Goal: Information Seeking & Learning: Learn about a topic

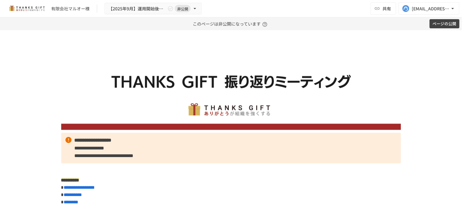
drag, startPoint x: 468, startPoint y: 0, endPoint x: 246, endPoint y: 35, distance: 224.6
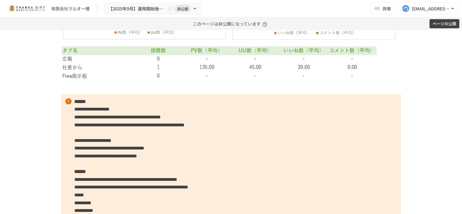
scroll to position [1712, 0]
drag, startPoint x: 147, startPoint y: 157, endPoint x: 137, endPoint y: 156, distance: 10.1
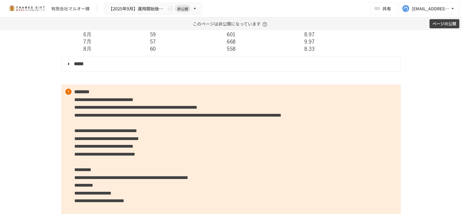
scroll to position [914, 0]
click at [65, 68] on summary "*****" at bounding box center [230, 64] width 331 height 8
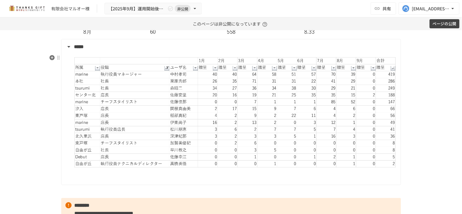
scroll to position [932, 0]
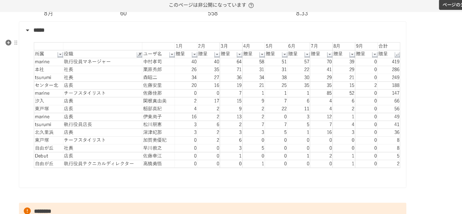
click at [179, 166] on img at bounding box center [235, 112] width 322 height 111
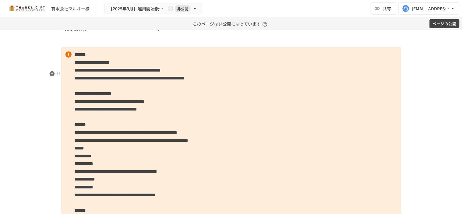
scroll to position [1869, 0]
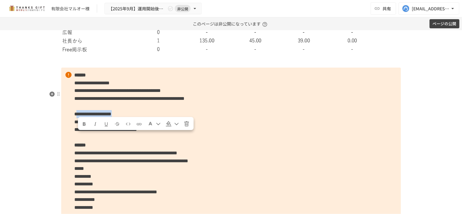
drag, startPoint x: 76, startPoint y: 136, endPoint x: 175, endPoint y: 138, distance: 98.4
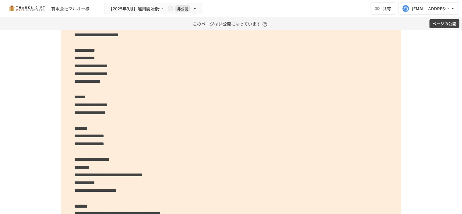
scroll to position [1304, 0]
